Goal: Information Seeking & Learning: Find specific page/section

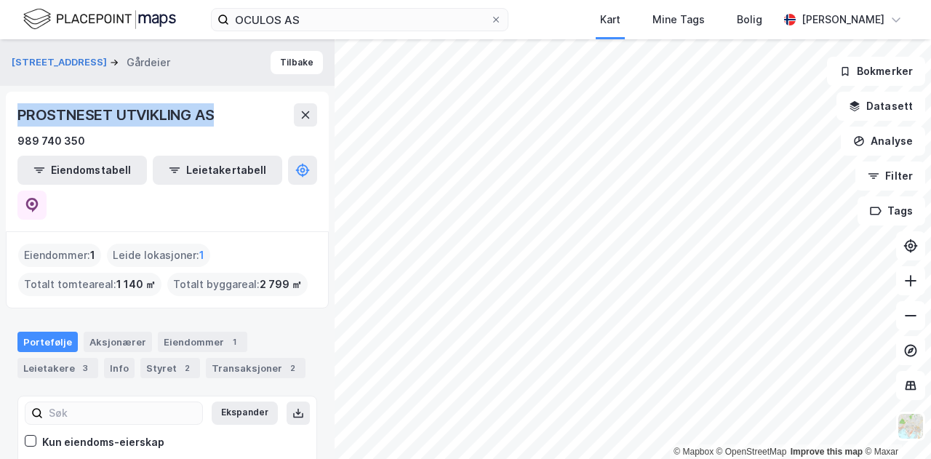
drag, startPoint x: 212, startPoint y: 110, endPoint x: 0, endPoint y: 116, distance: 212.4
click at [0, 116] on div "Kirkegata 4 Gårdeier Tilbake PROSTNESET UTVIKLING AS 989 740 350 Eiendomstabell…" at bounding box center [167, 248] width 334 height 419
click at [89, 25] on img at bounding box center [99, 19] width 153 height 25
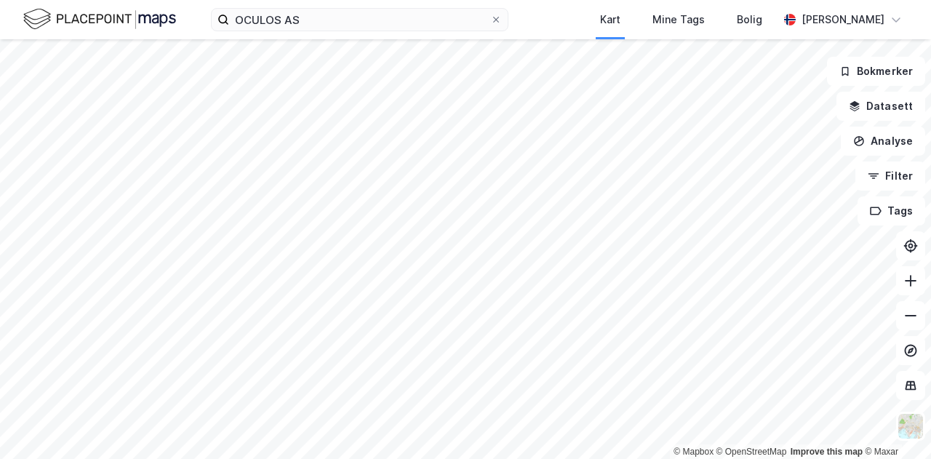
click at [131, 18] on img at bounding box center [99, 19] width 153 height 25
click at [538, 23] on div "Kart Mine Tags Bolig [PERSON_NAME]" at bounding box center [465, 19] width 931 height 39
click at [116, 17] on img at bounding box center [99, 19] width 153 height 25
click at [391, 458] on html "Kart Mine Tags Bolig [PERSON_NAME] © Mapbox © OpenStreetMap Improve this map © …" at bounding box center [465, 229] width 931 height 459
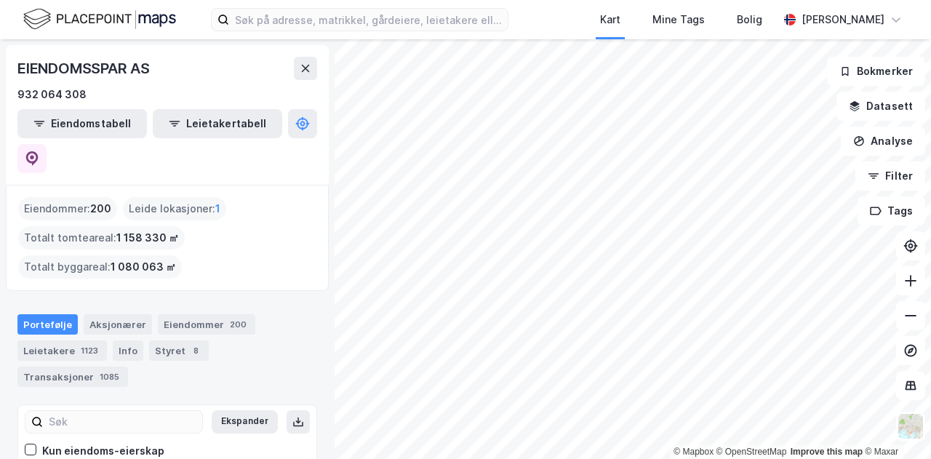
click at [579, 33] on div "Kart Mine Tags Bolig Kristian Jordell" at bounding box center [465, 19] width 931 height 39
click at [553, 458] on html "Kart Mine Tags Bolig Kristian Jordell © Mapbox © OpenStreetMap Improve this map…" at bounding box center [465, 229] width 931 height 459
click at [544, 458] on html "Kart Mine Tags Bolig Kristian Jordell © Mapbox © OpenStreetMap Improve this map…" at bounding box center [465, 229] width 931 height 459
click at [603, 458] on html "Kart Mine Tags Bolig Kristian Jordell © Mapbox © OpenStreetMap Improve this map…" at bounding box center [465, 229] width 931 height 459
click at [446, 458] on html "Kart Mine Tags Bolig Kristian Jordell © Mapbox © OpenStreetMap Improve this map…" at bounding box center [465, 229] width 931 height 459
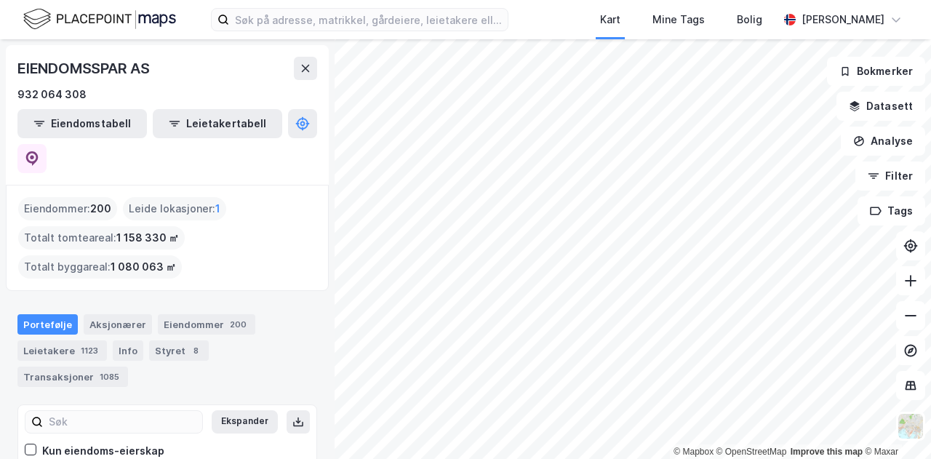
click at [576, 458] on html "Kart Mine Tags Bolig Kristian Jordell © Mapbox © OpenStreetMap Improve this map…" at bounding box center [465, 229] width 931 height 459
click at [451, 27] on input at bounding box center [368, 20] width 278 height 22
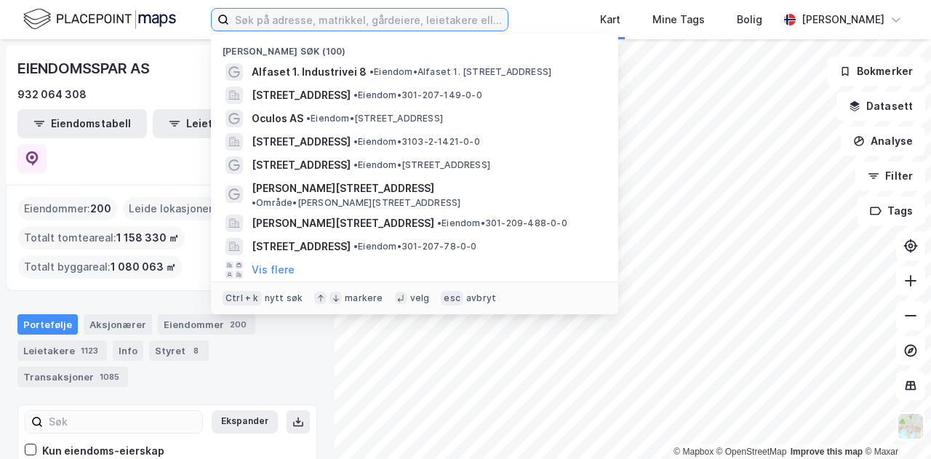
paste input "TUI NORGE AS"
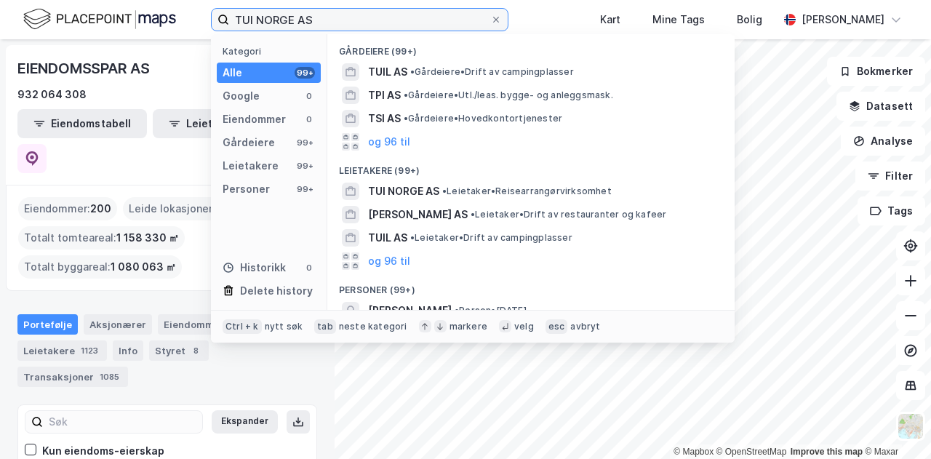
type input "TUI NORGE AS"
click at [484, 201] on div "TUI NORGE AS • Leietaker • Reisearrangørvirksomhet" at bounding box center [531, 191] width 384 height 23
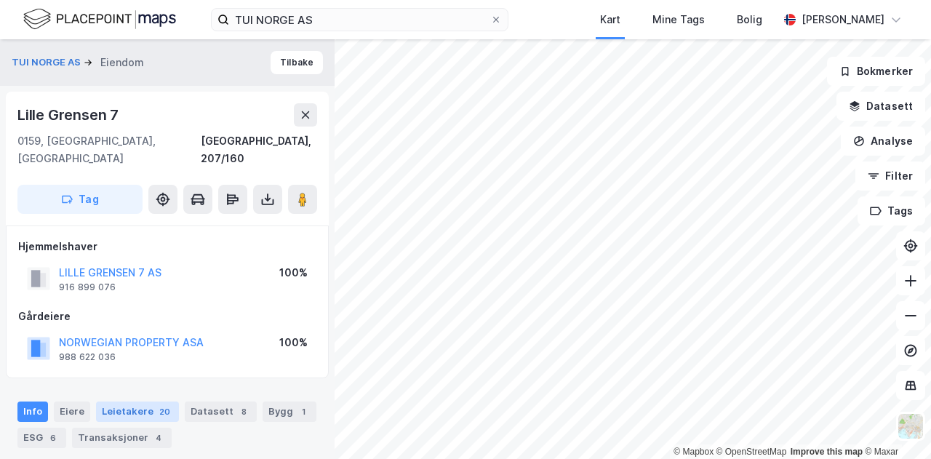
click at [109, 401] on div "Leietakere 20" at bounding box center [137, 411] width 83 height 20
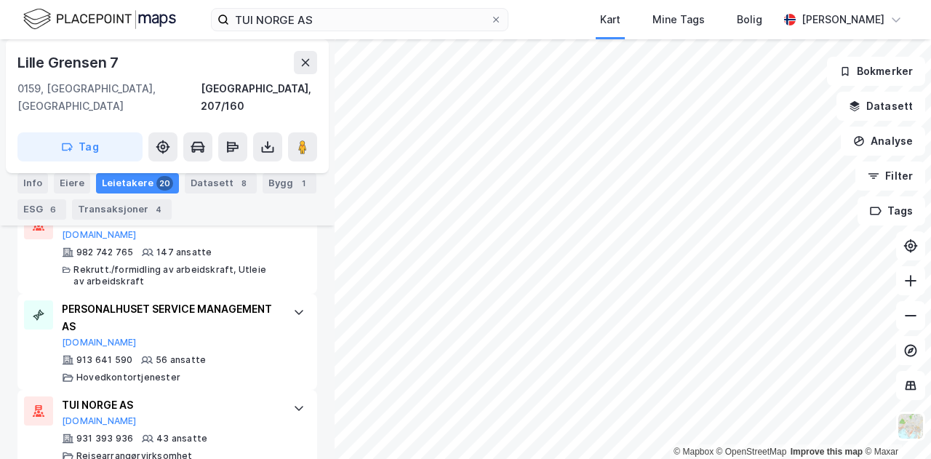
scroll to position [596, 0]
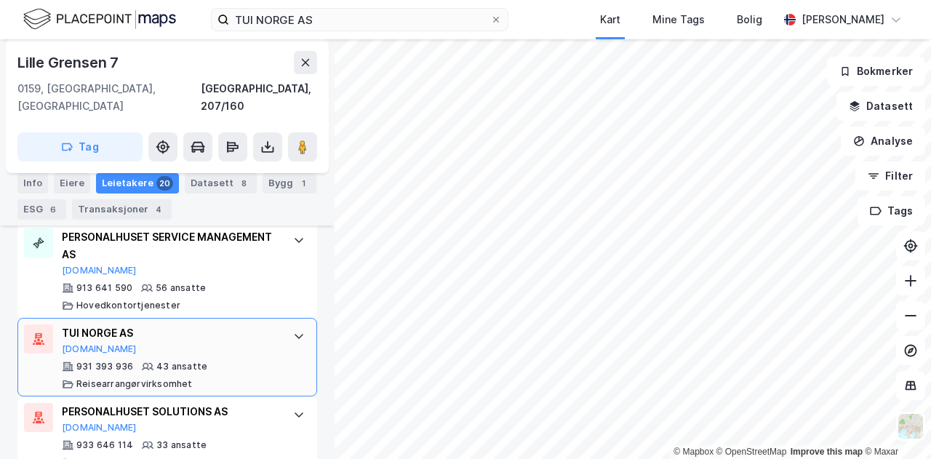
click at [222, 324] on div "TUI NORGE AS Proff.no" at bounding box center [170, 339] width 217 height 31
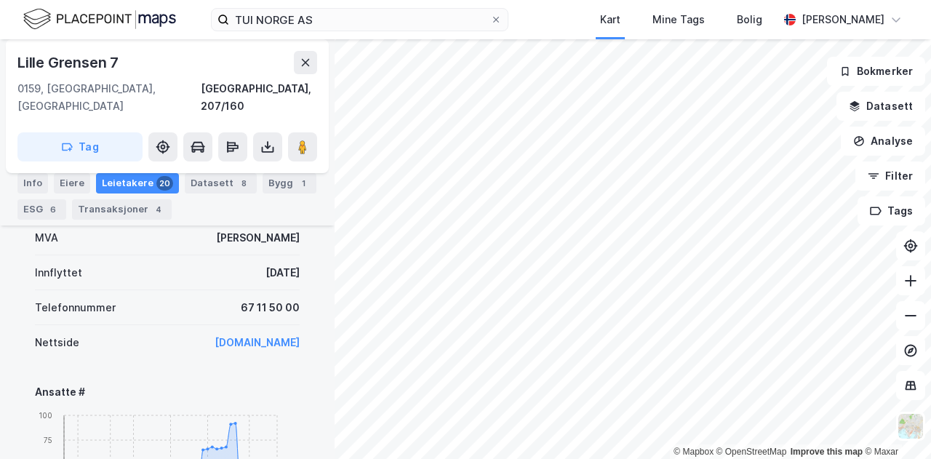
scroll to position [851, 0]
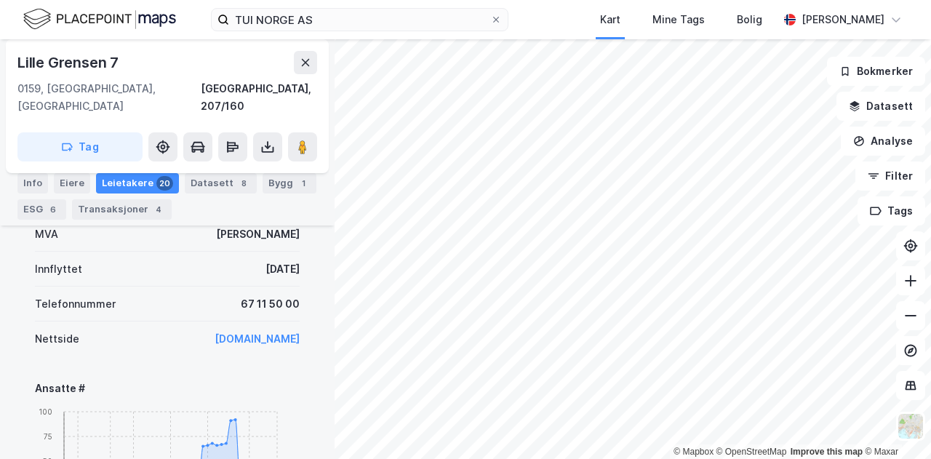
click at [558, 15] on div "TUI NORGE AS Kart Mine Tags Bolig Kristian Jordell" at bounding box center [465, 19] width 931 height 39
drag, startPoint x: 565, startPoint y: 23, endPoint x: 465, endPoint y: 37, distance: 100.7
click at [465, 37] on div "TUI NORGE AS Kart Mine Tags Bolig Kristian Jordell" at bounding box center [465, 19] width 931 height 39
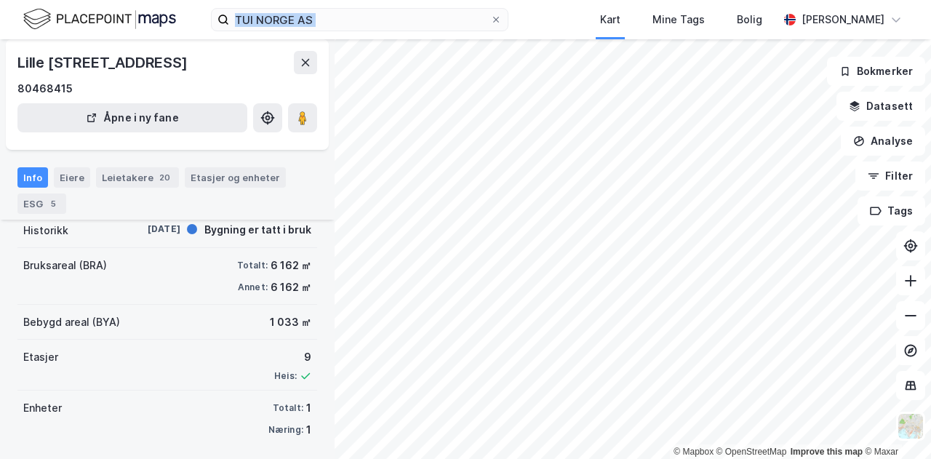
scroll to position [151, 0]
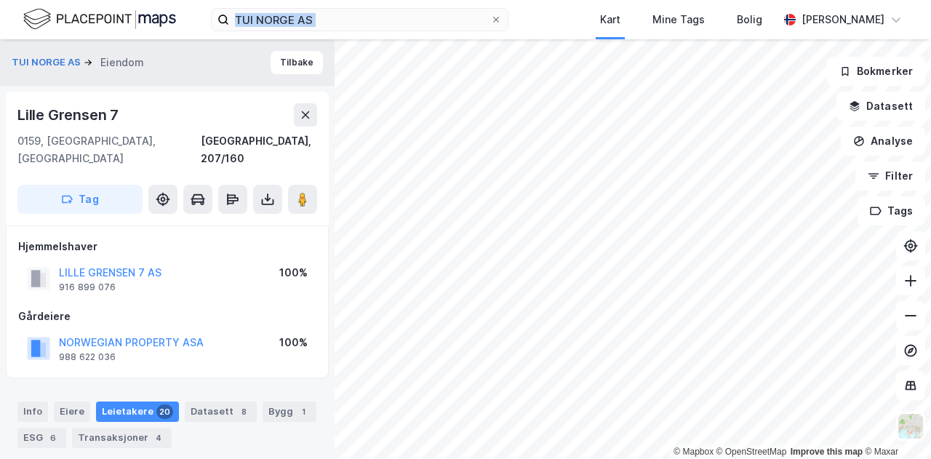
scroll to position [4, 0]
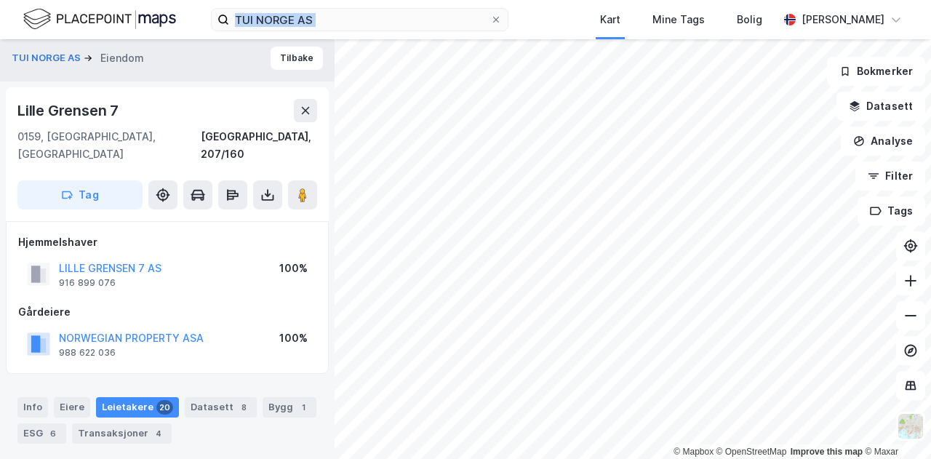
click at [553, 25] on div "TUI NORGE AS Kart Mine Tags Bolig Kristian Jordell" at bounding box center [465, 19] width 931 height 39
